Goal: Navigation & Orientation: Find specific page/section

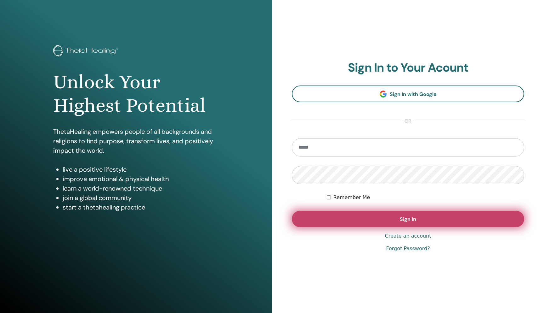
type input "**********"
click at [340, 212] on button "Sign In" at bounding box center [408, 218] width 232 height 16
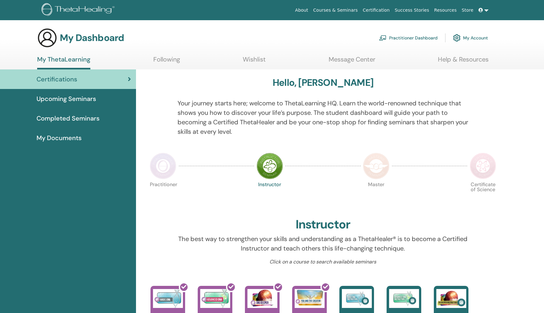
click at [379, 12] on link "Certification" at bounding box center [376, 10] width 32 height 12
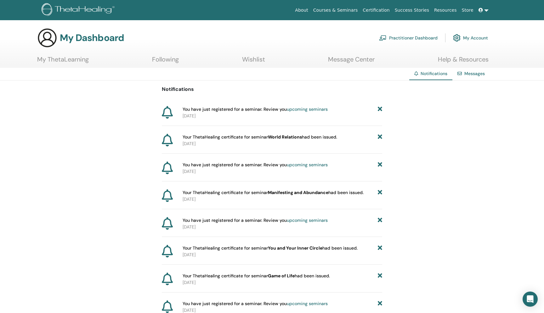
click at [77, 62] on link "My ThetaLearning" at bounding box center [63, 61] width 52 height 12
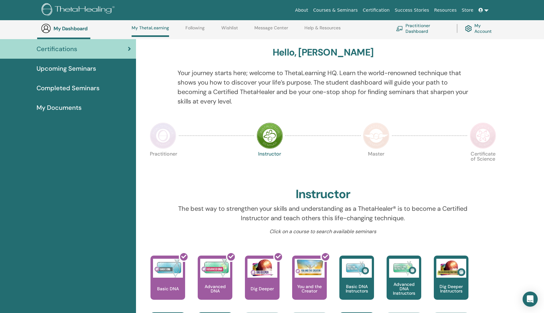
scroll to position [23, 0]
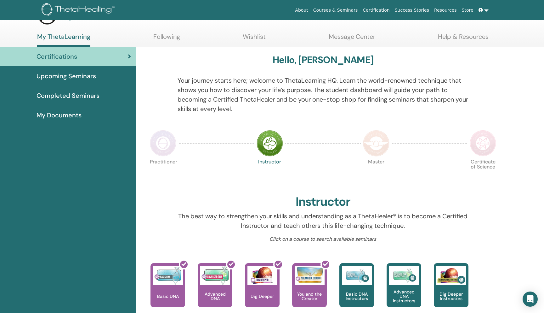
click at [72, 117] on span "My Documents" at bounding box center [59, 114] width 45 height 9
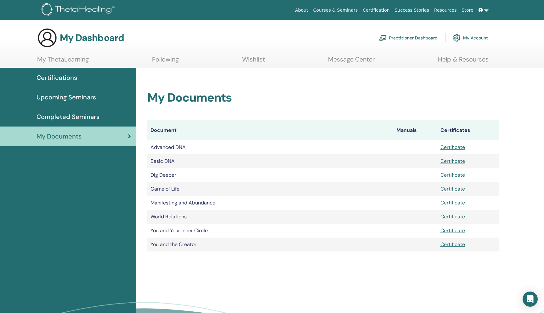
click at [92, 120] on span "Completed Seminars" at bounding box center [68, 116] width 63 height 9
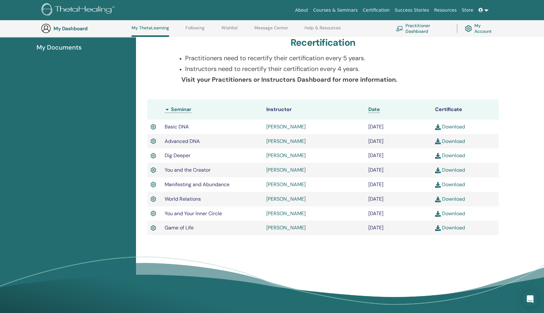
scroll to position [108, 0]
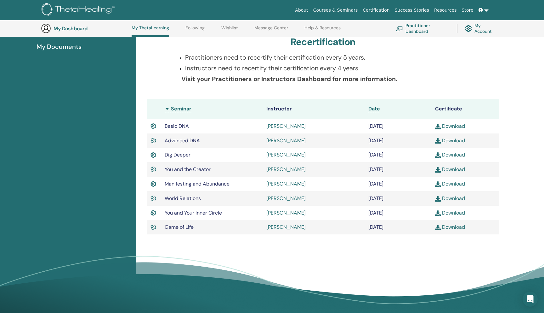
click at [65, 50] on span "My Documents" at bounding box center [59, 46] width 45 height 9
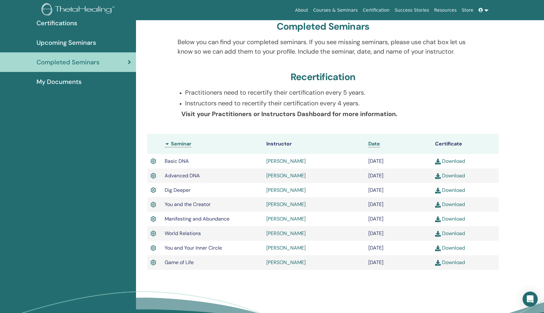
scroll to position [0, 0]
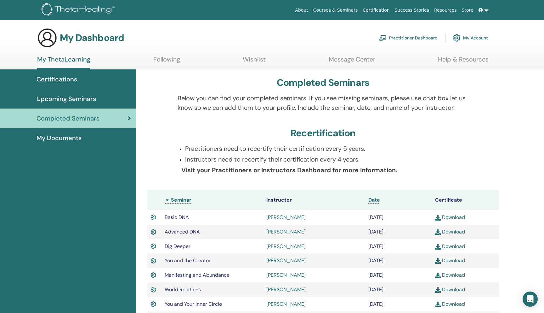
click at [69, 138] on span "My Documents" at bounding box center [59, 137] width 45 height 9
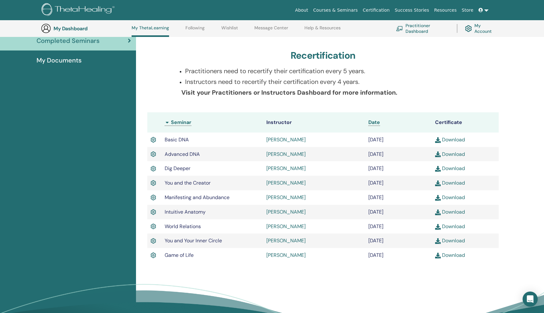
scroll to position [101, 0]
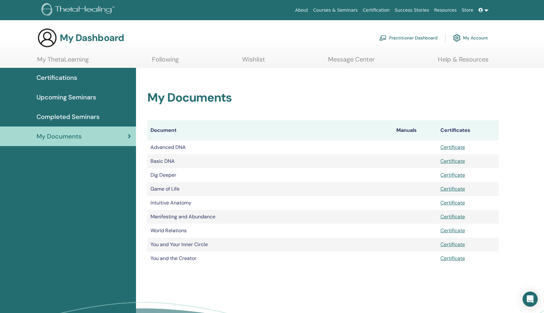
click at [67, 114] on span "Completed Seminars" at bounding box center [68, 116] width 63 height 9
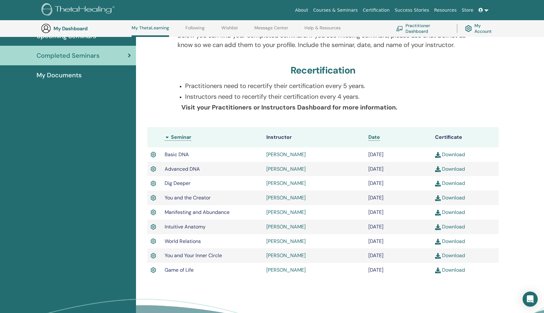
scroll to position [89, 0]
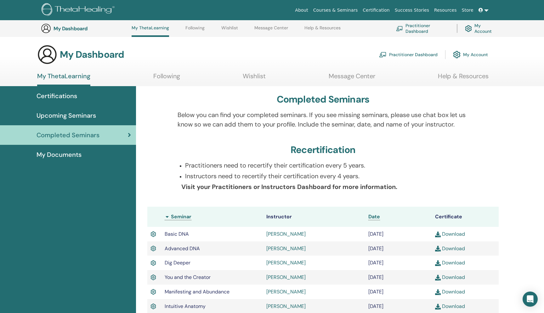
scroll to position [89, 0]
